Goal: Task Accomplishment & Management: Complete application form

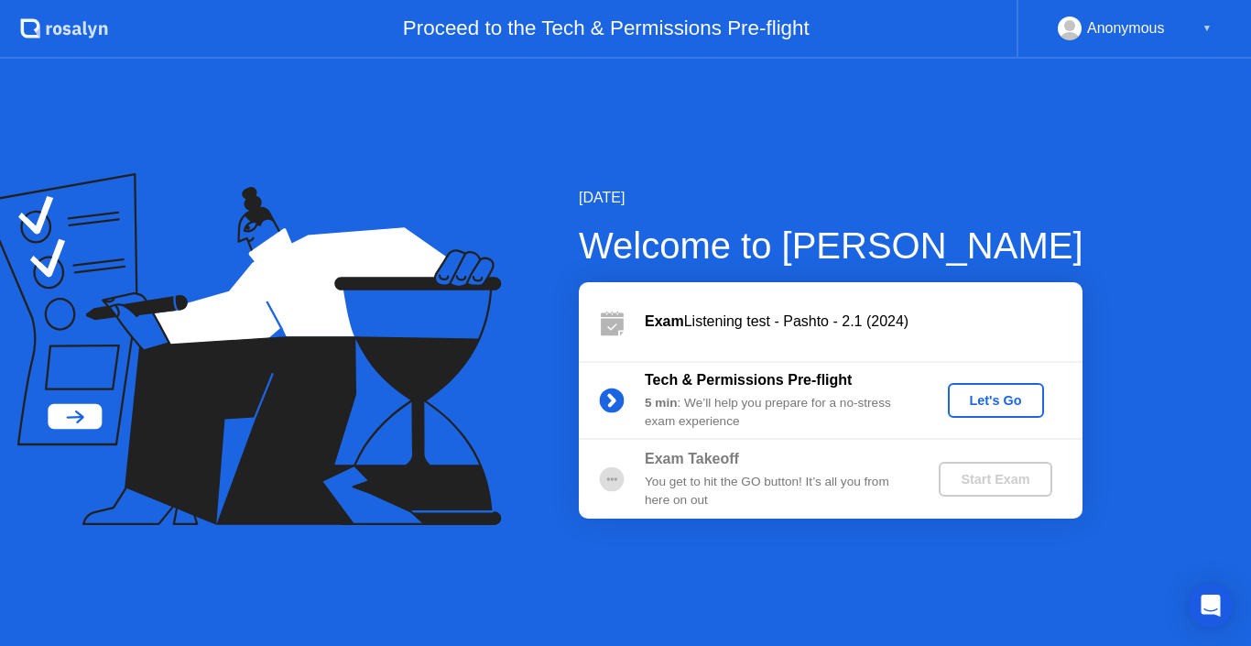
click at [992, 399] on div "Let's Go" at bounding box center [996, 400] width 82 height 15
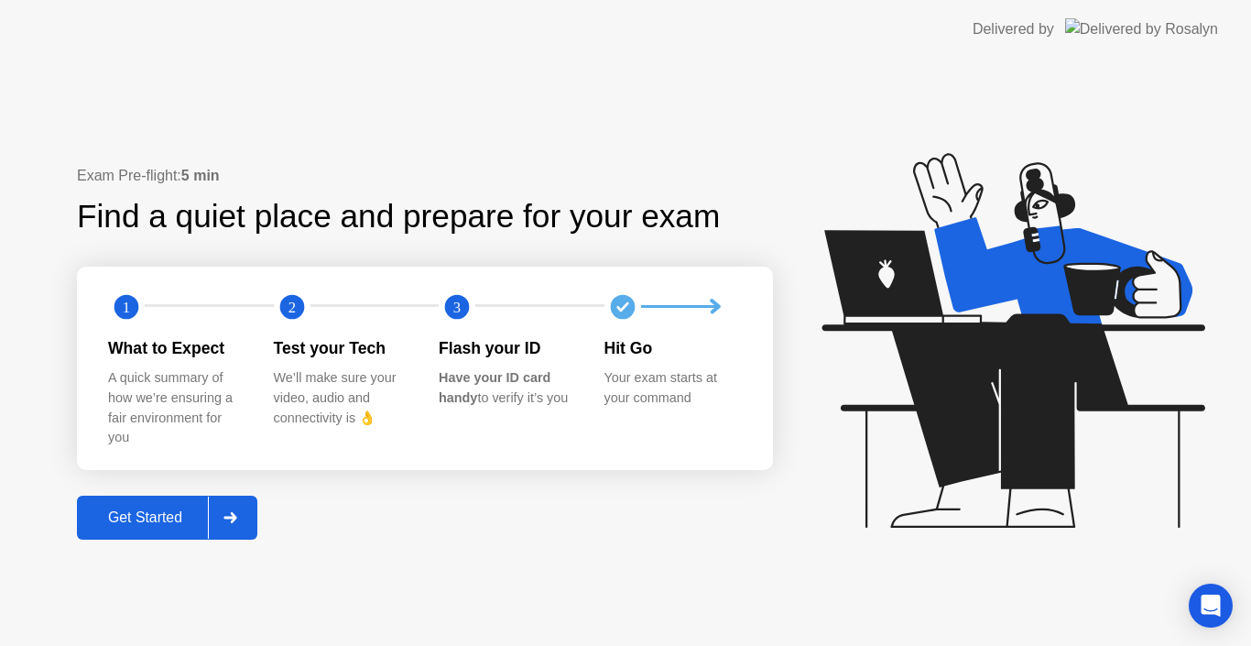
click at [190, 428] on div "A quick summary of how we’re ensuring a fair environment for you" at bounding box center [176, 407] width 136 height 79
click at [158, 514] on div "Get Started" at bounding box center [144, 517] width 125 height 16
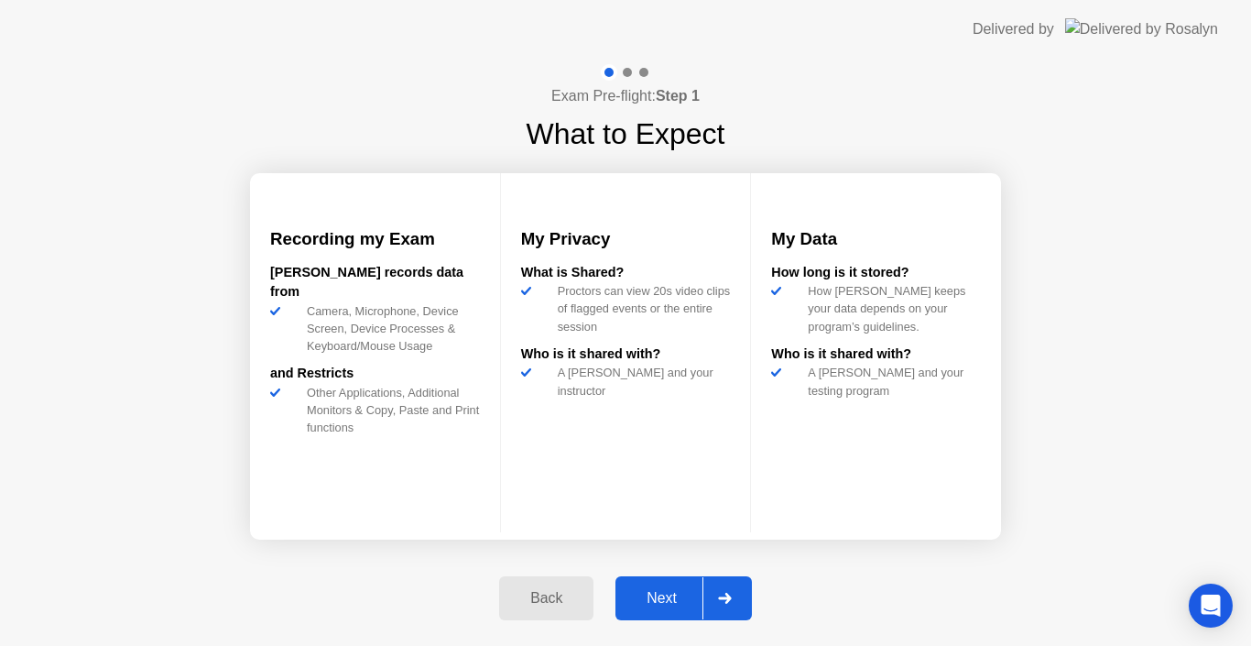
click at [654, 600] on div "Next" at bounding box center [662, 598] width 82 height 16
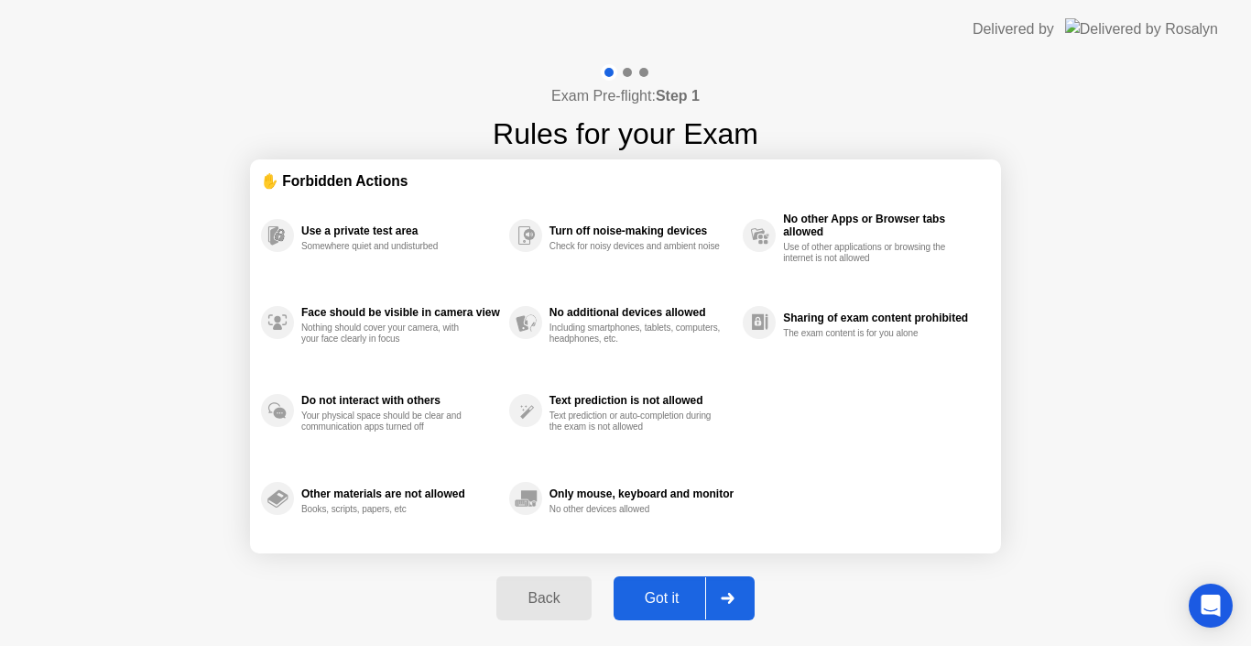
click at [654, 600] on div "Got it" at bounding box center [662, 598] width 86 height 16
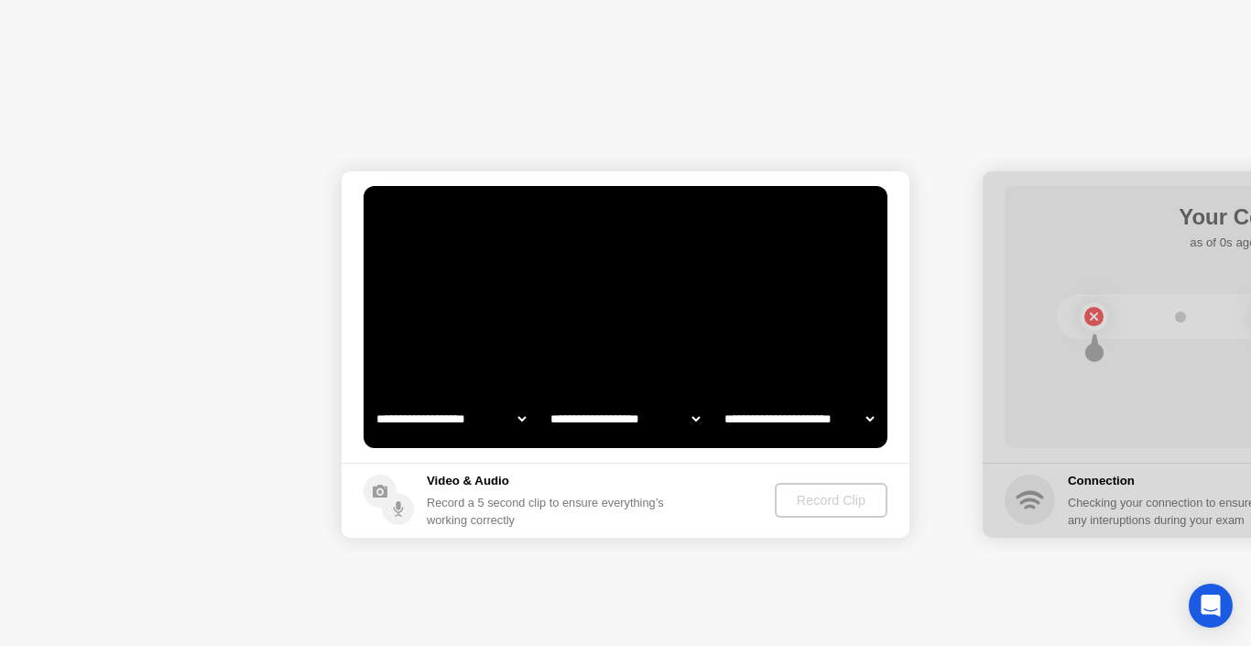
select select "**********"
select select "*******"
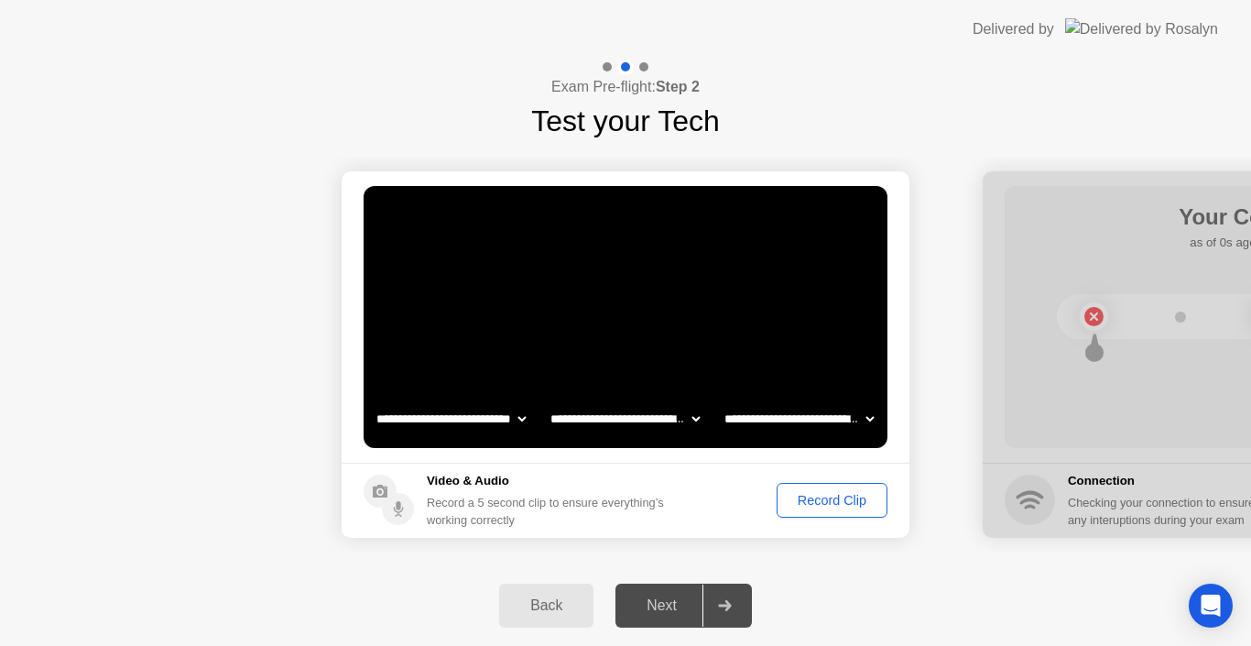
click at [823, 504] on div "Record Clip" at bounding box center [832, 500] width 98 height 15
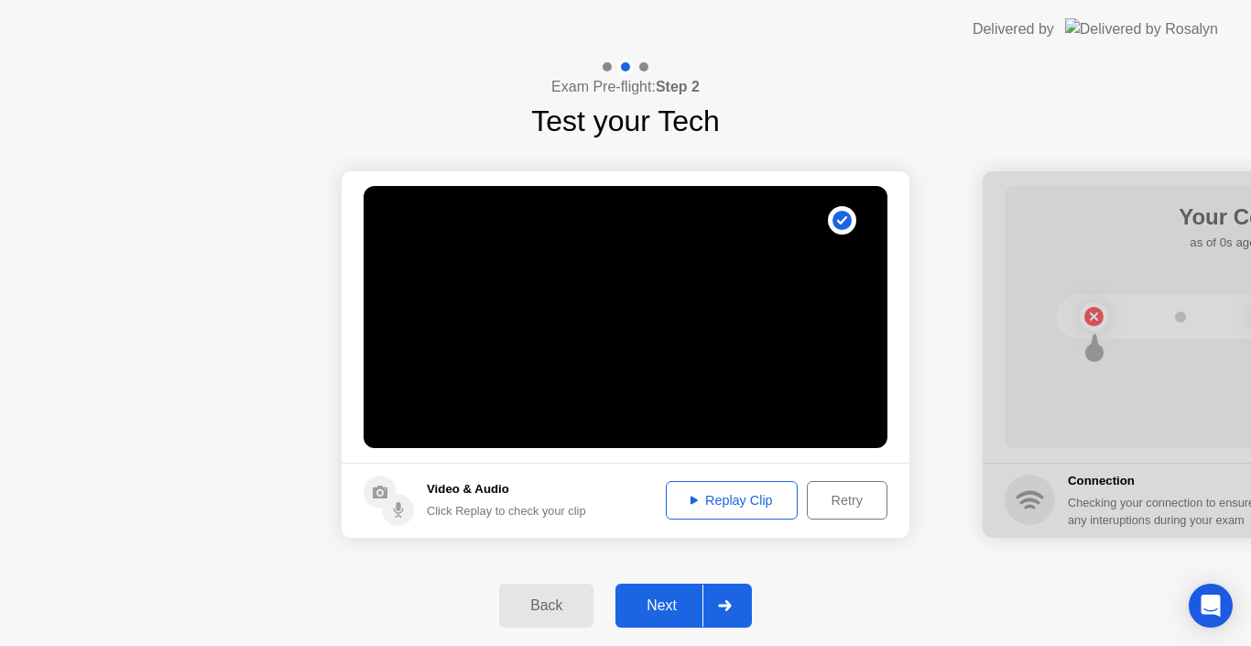
click at [661, 597] on div "Next" at bounding box center [662, 605] width 82 height 16
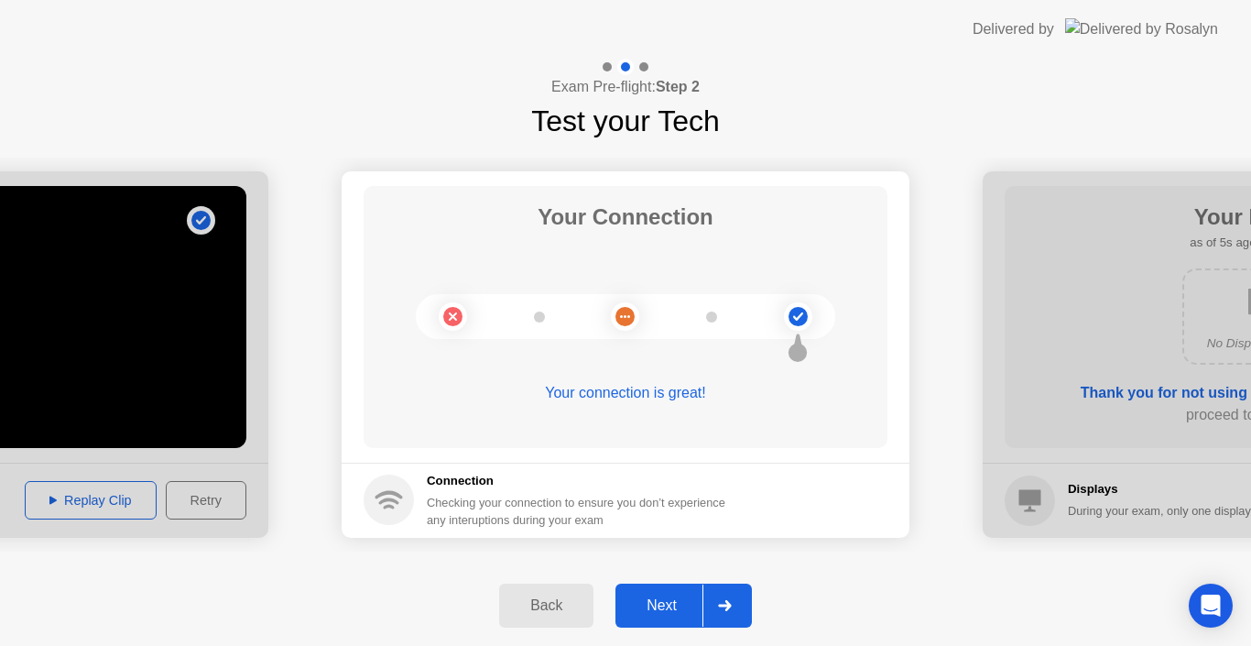
click at [661, 597] on div "Next" at bounding box center [662, 605] width 82 height 16
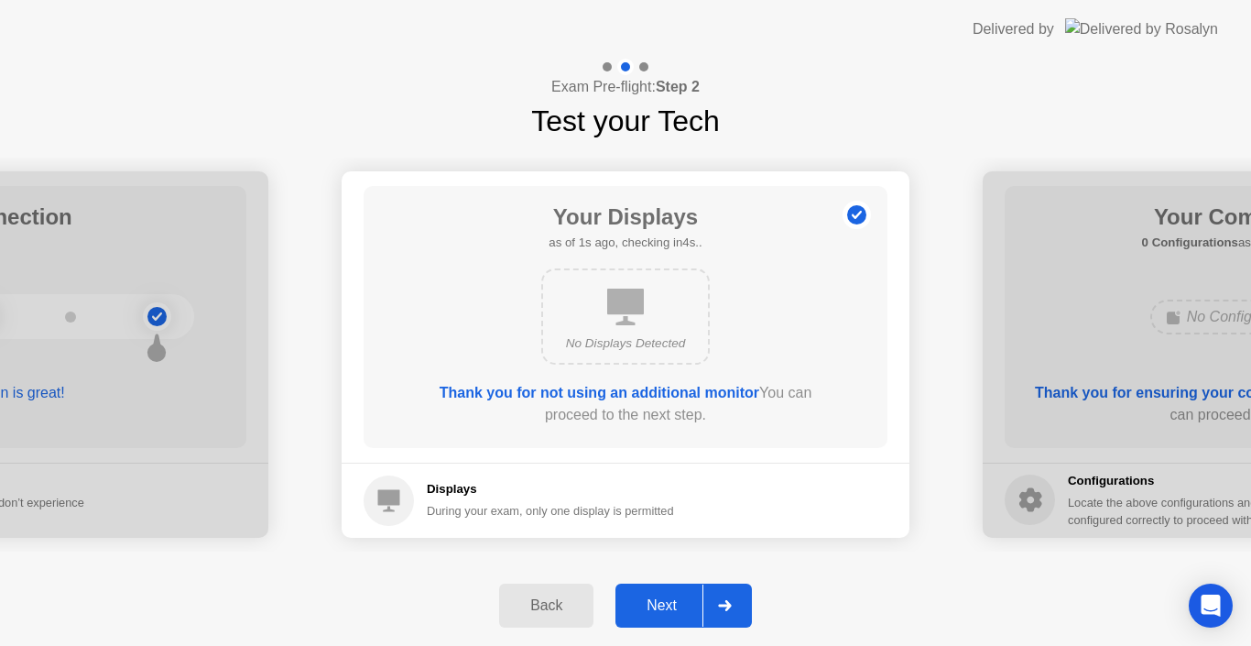
click at [661, 597] on div "Next" at bounding box center [662, 605] width 82 height 16
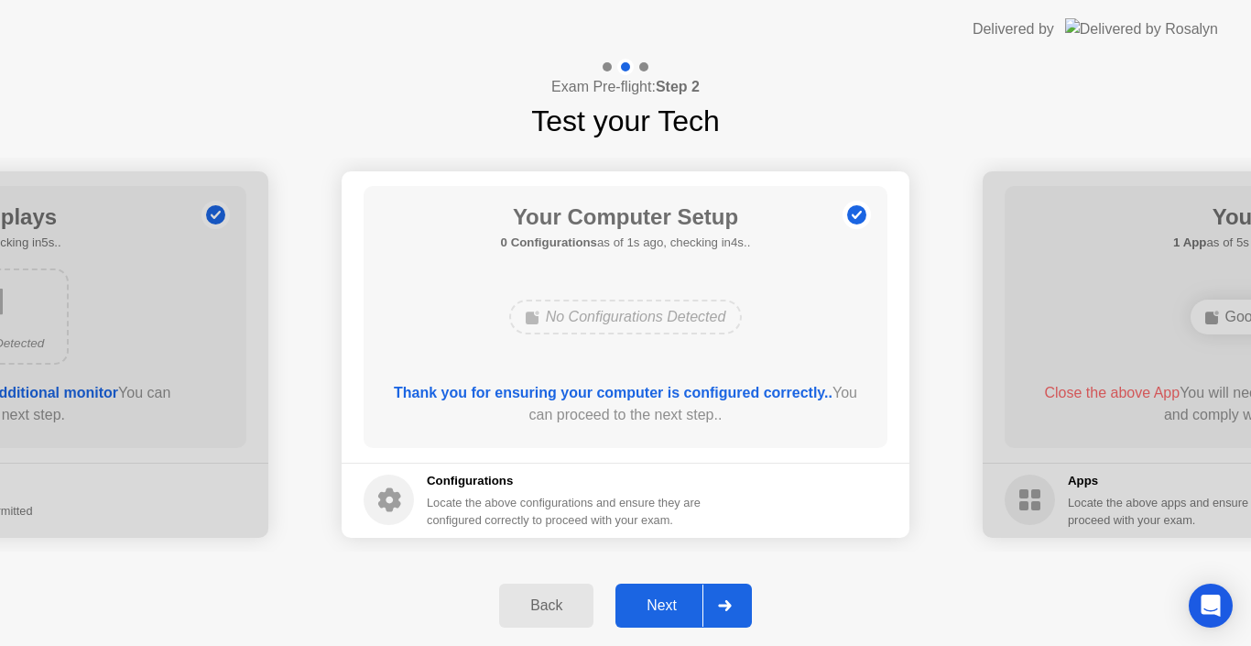
click at [661, 597] on div "Next" at bounding box center [662, 605] width 82 height 16
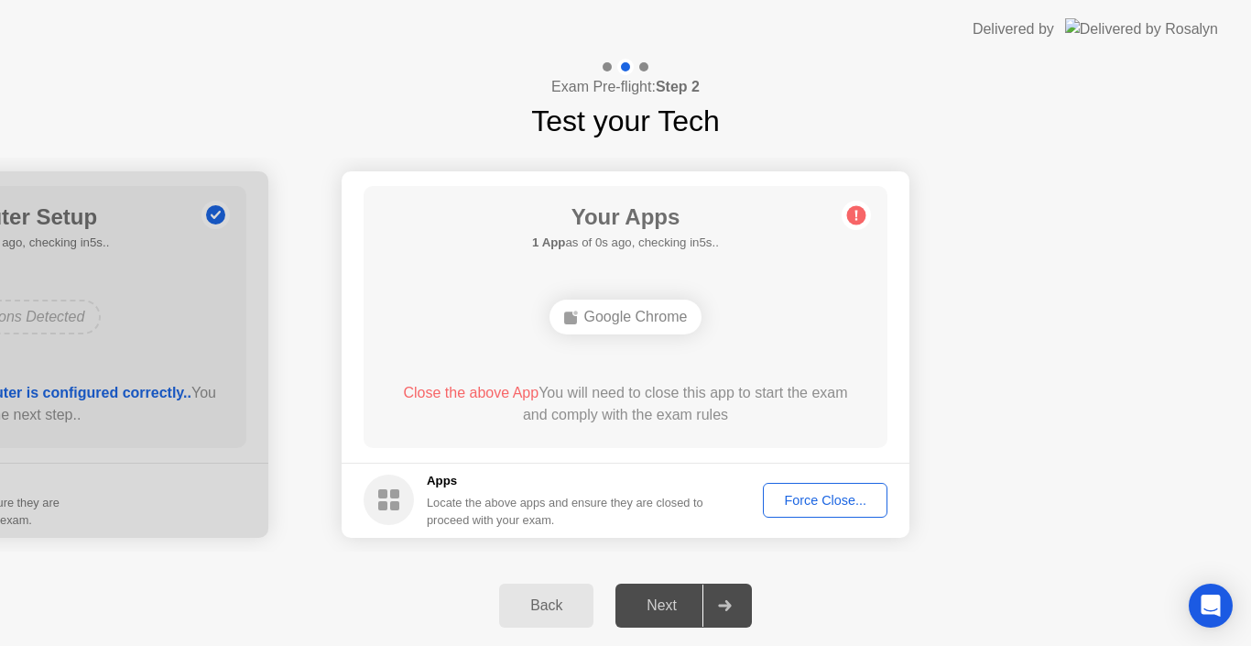
click at [827, 488] on button "Force Close..." at bounding box center [825, 500] width 125 height 35
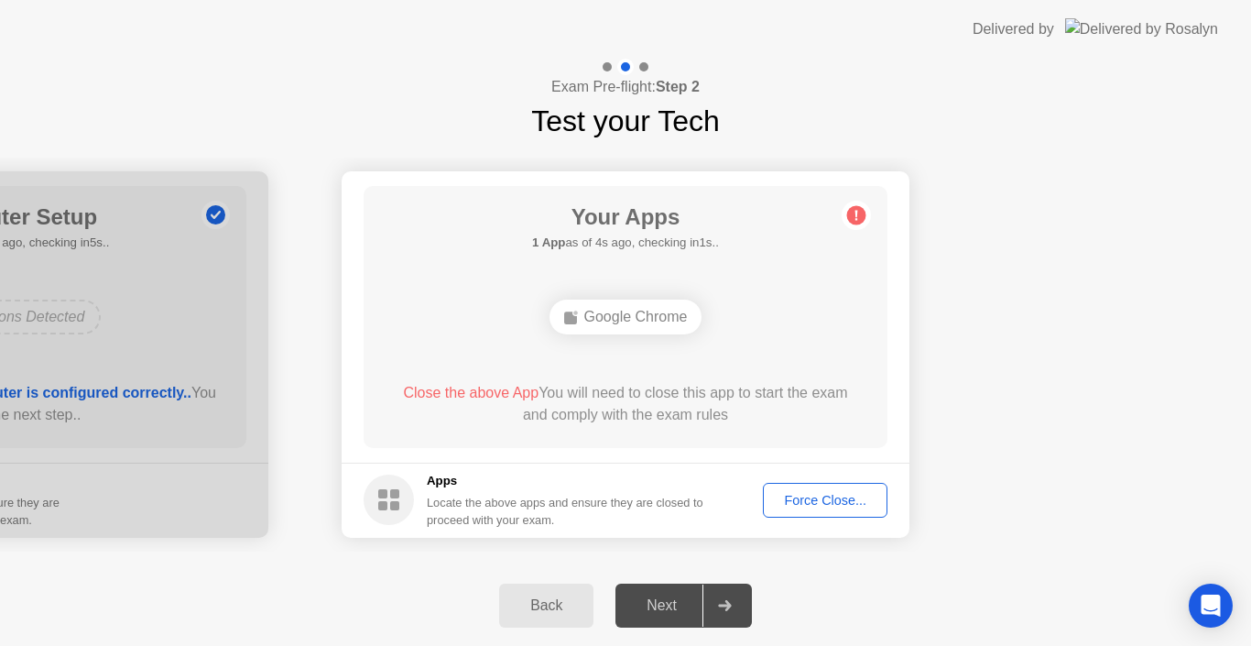
click at [792, 506] on div "Force Close..." at bounding box center [825, 500] width 112 height 15
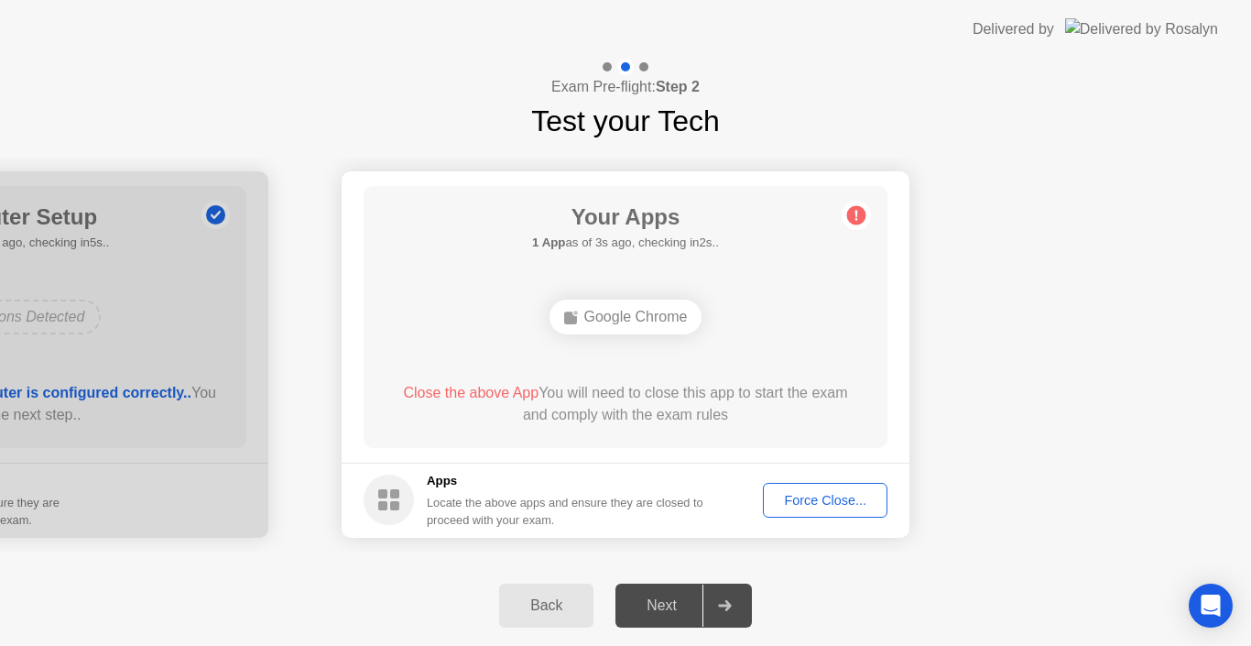
click at [799, 493] on div "Force Close..." at bounding box center [825, 500] width 112 height 15
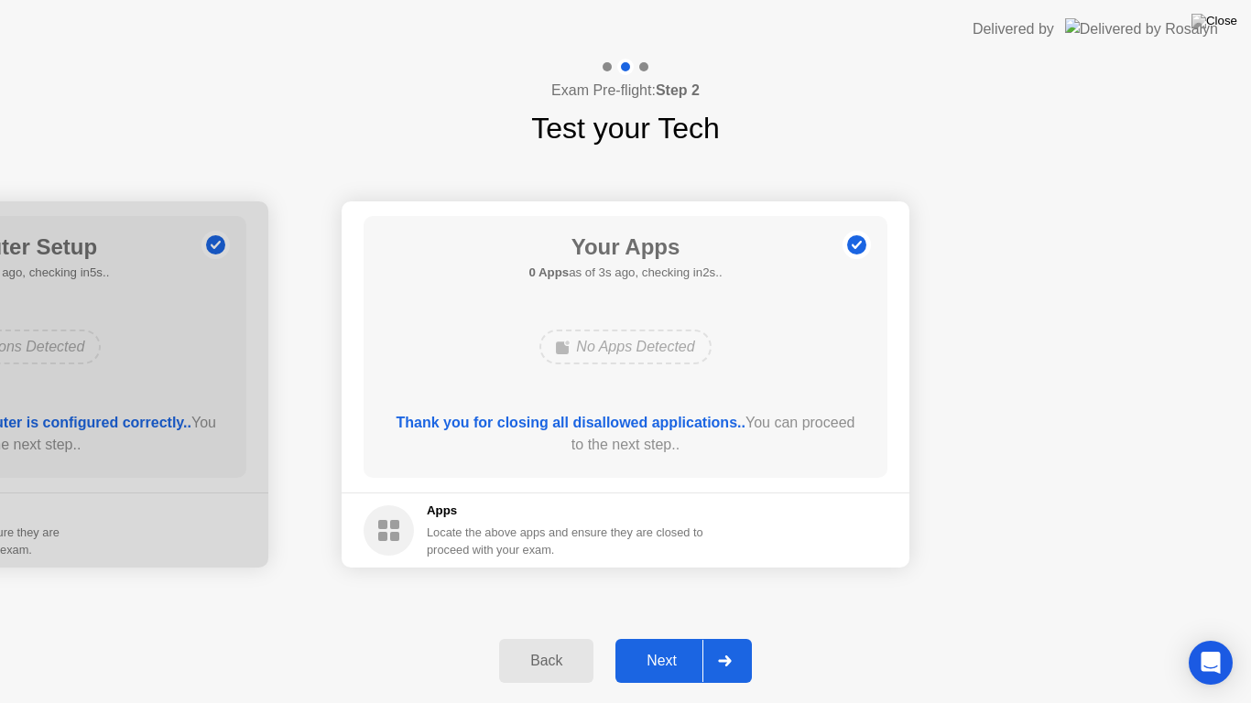
click at [672, 645] on div "Next" at bounding box center [662, 661] width 82 height 16
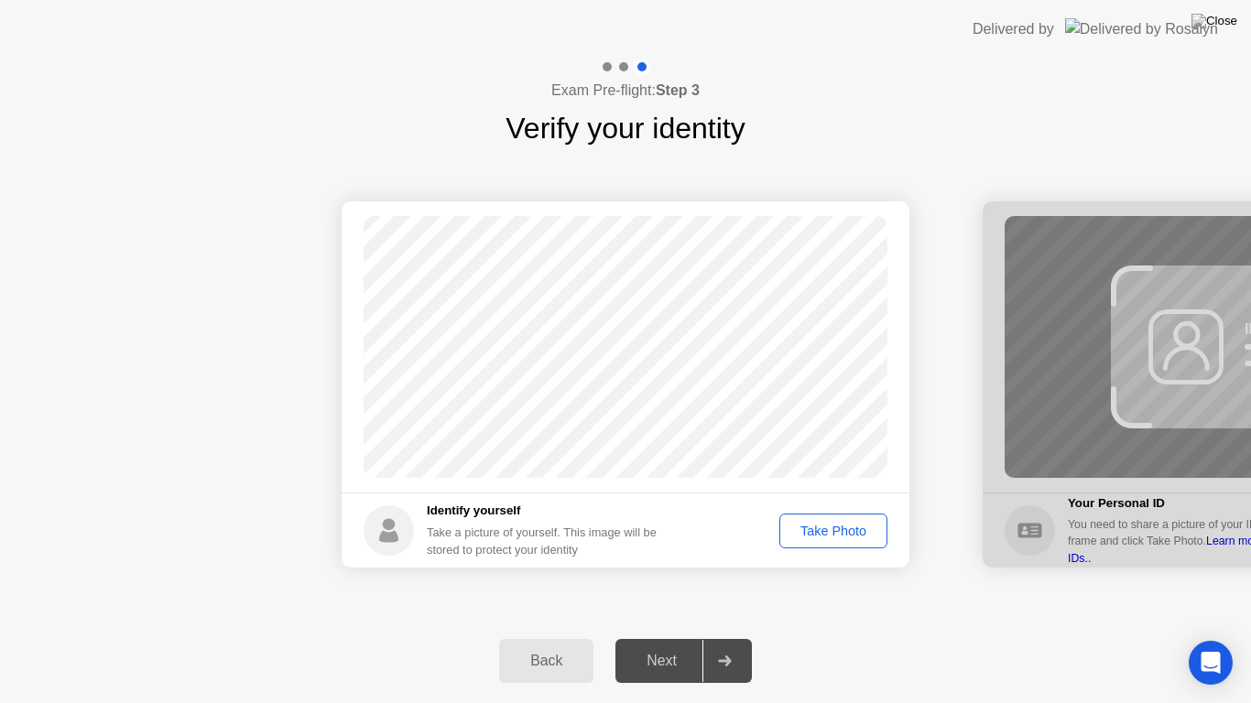
click at [822, 524] on div "Take Photo" at bounding box center [833, 531] width 95 height 15
click at [669, 645] on div "Next" at bounding box center [662, 661] width 82 height 16
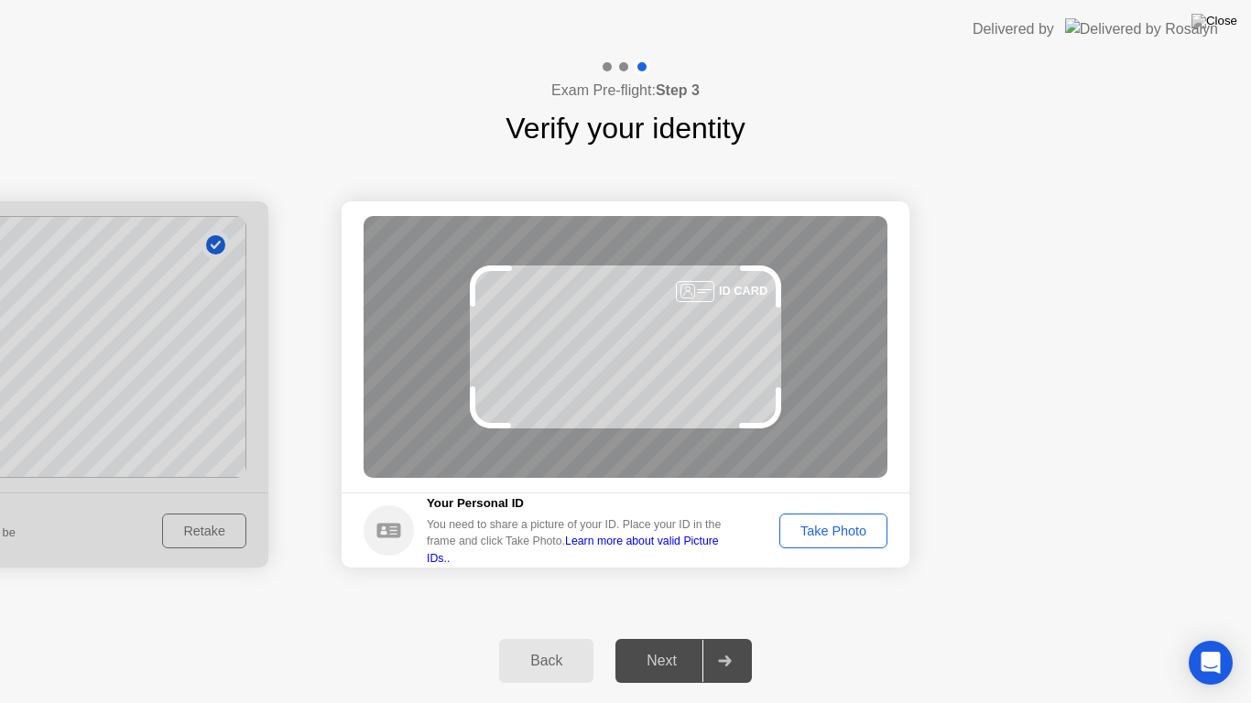
click at [828, 527] on div "Take Photo" at bounding box center [833, 531] width 95 height 15
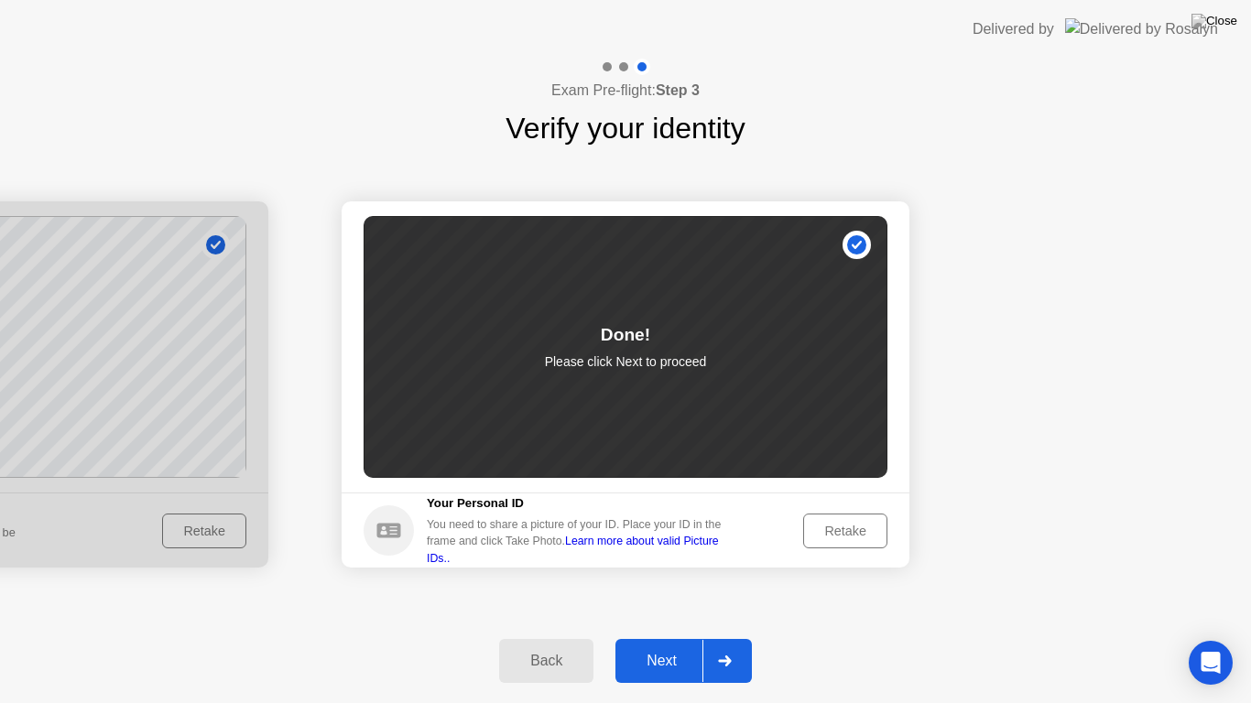
click at [653, 645] on div "Next" at bounding box center [662, 661] width 82 height 16
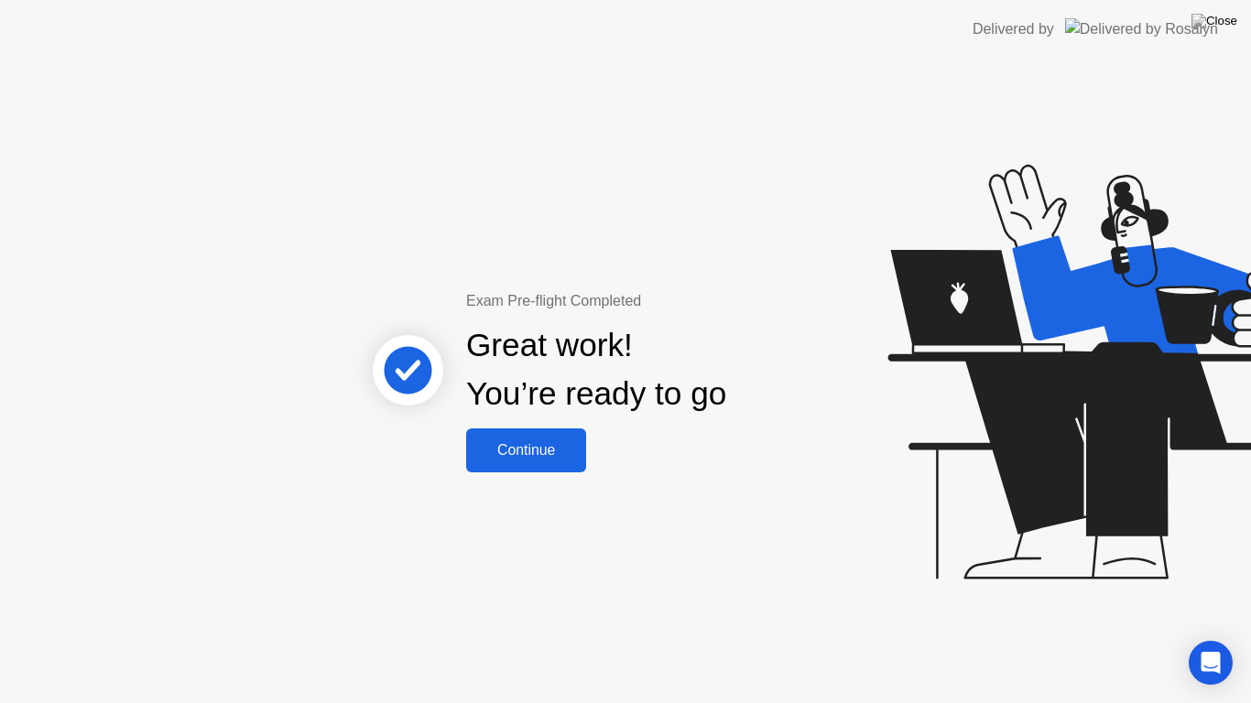
click at [532, 450] on div "Continue" at bounding box center [526, 450] width 109 height 16
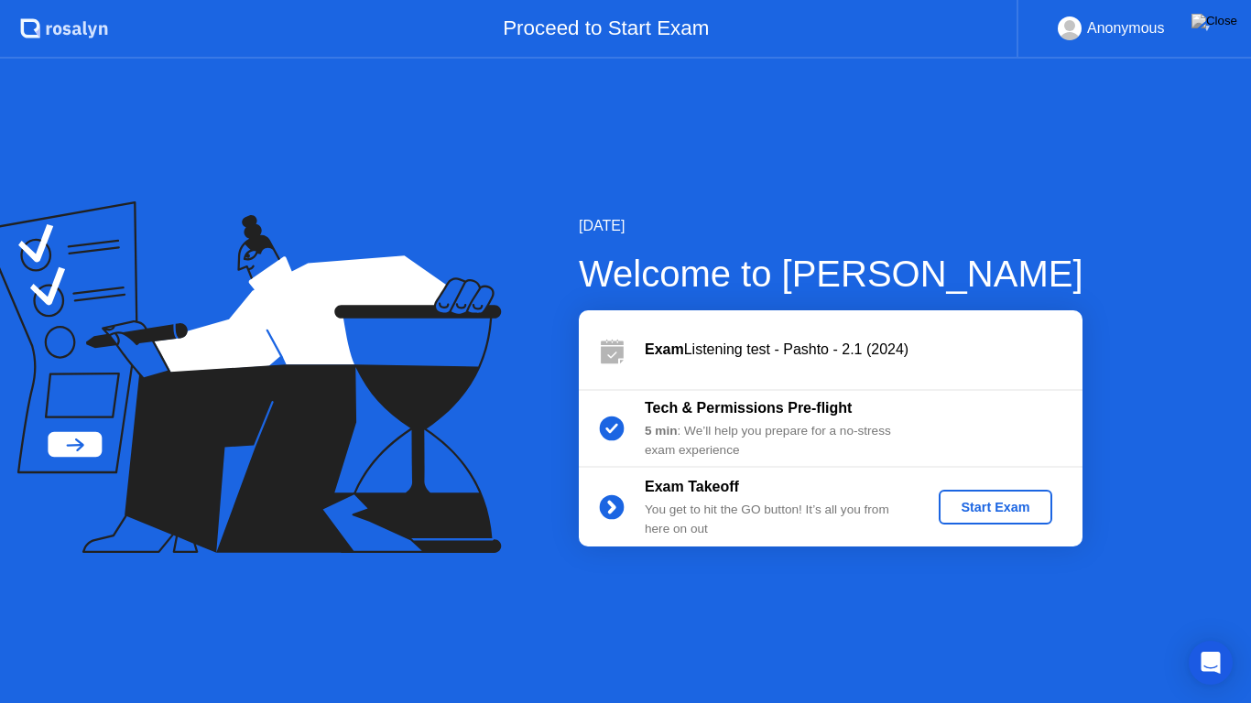
click at [969, 503] on div "Start Exam" at bounding box center [995, 507] width 98 height 15
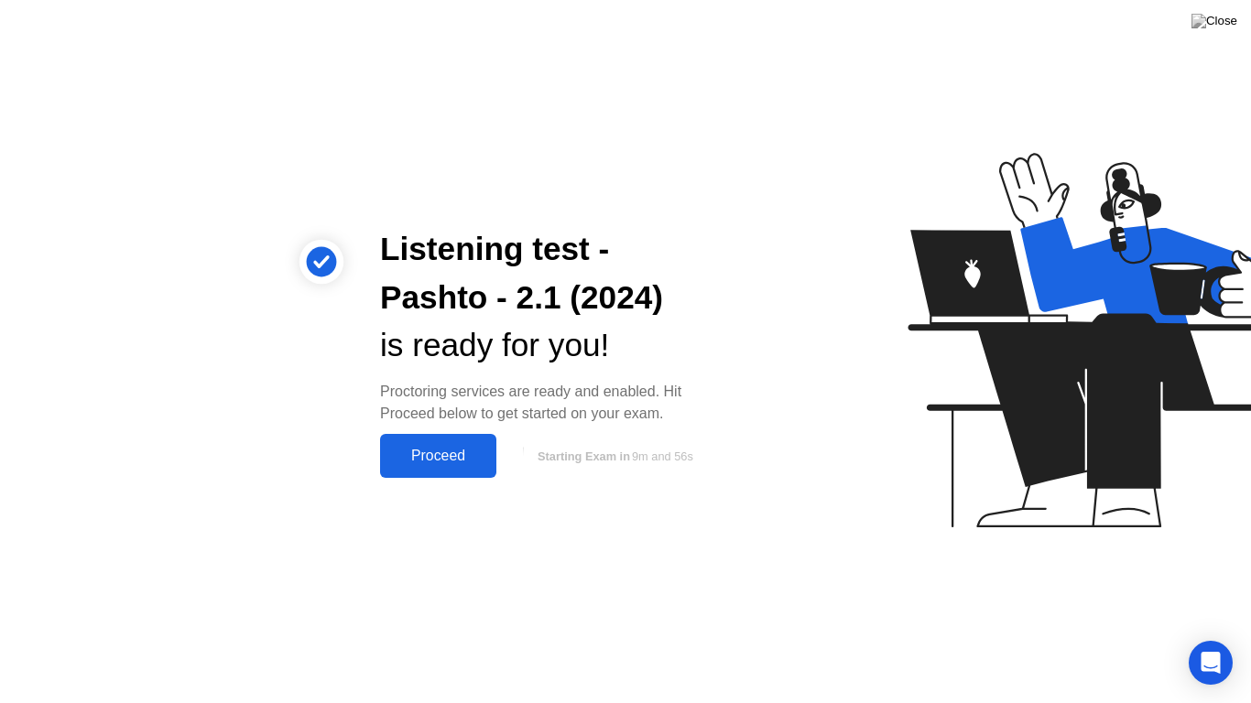
click at [431, 451] on div "Proceed" at bounding box center [438, 456] width 105 height 16
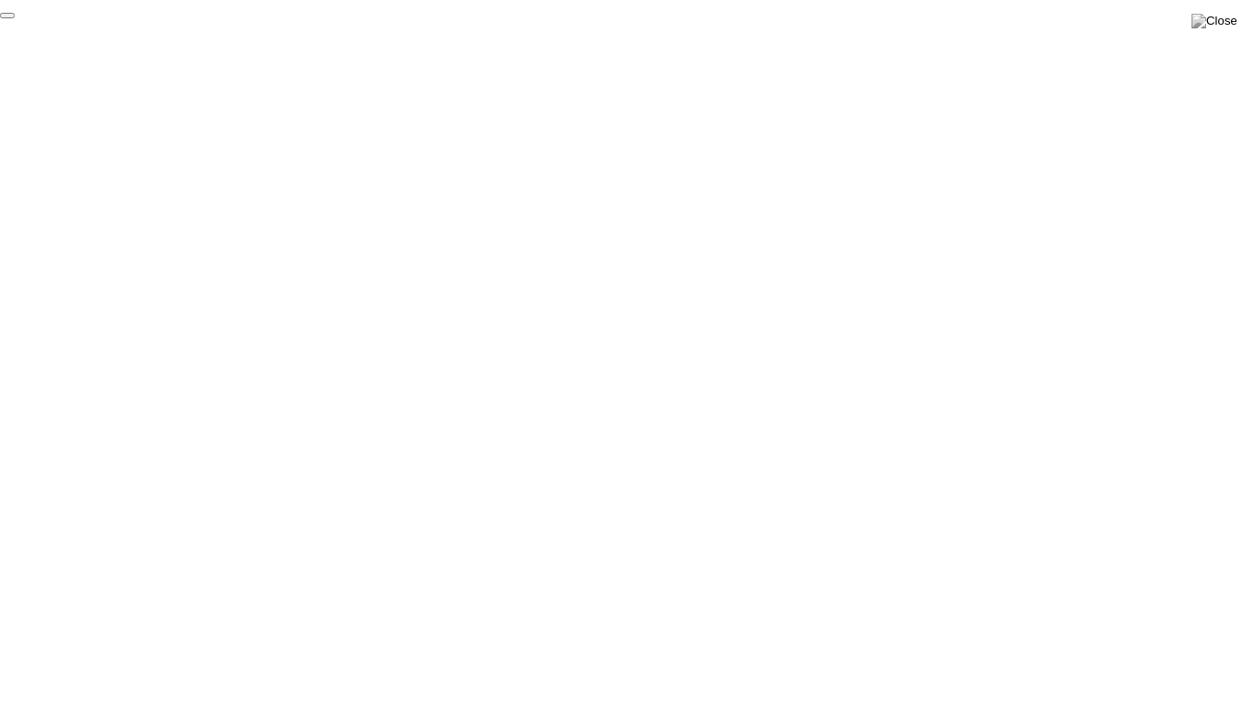
click div "End Proctoring Session"
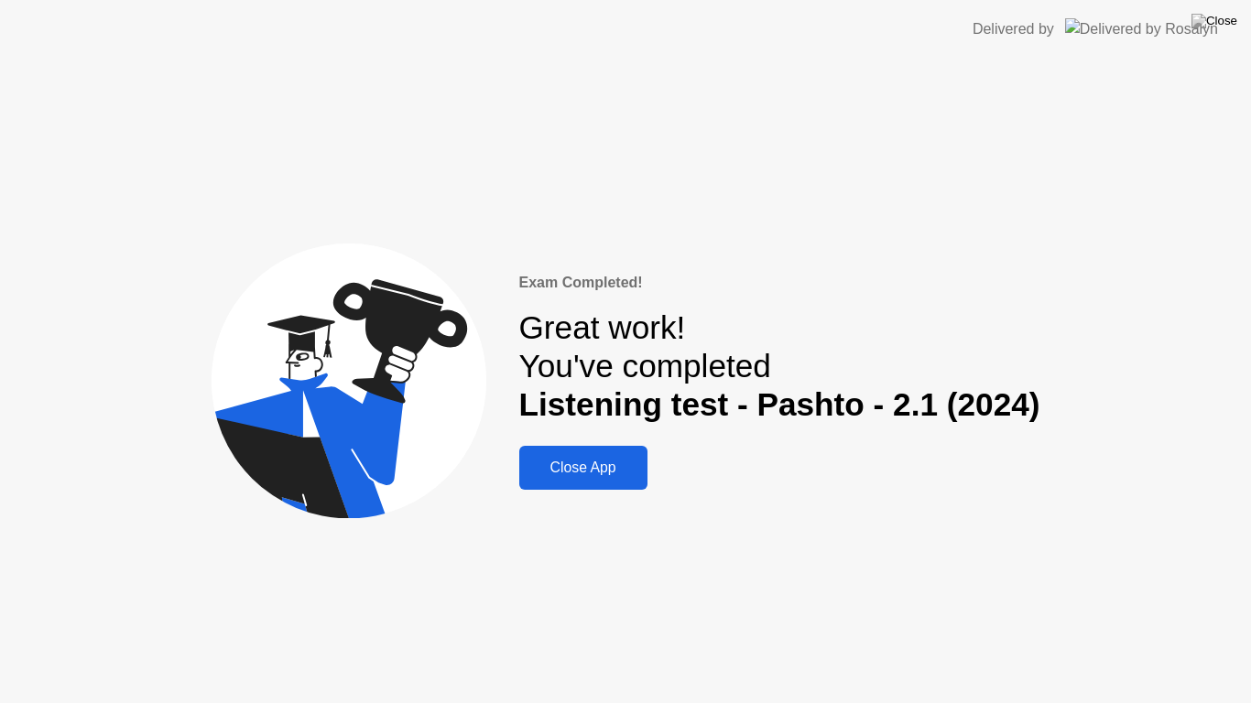
click at [566, 465] on div "Close App" at bounding box center [583, 468] width 117 height 16
